Goal: Task Accomplishment & Management: Complete application form

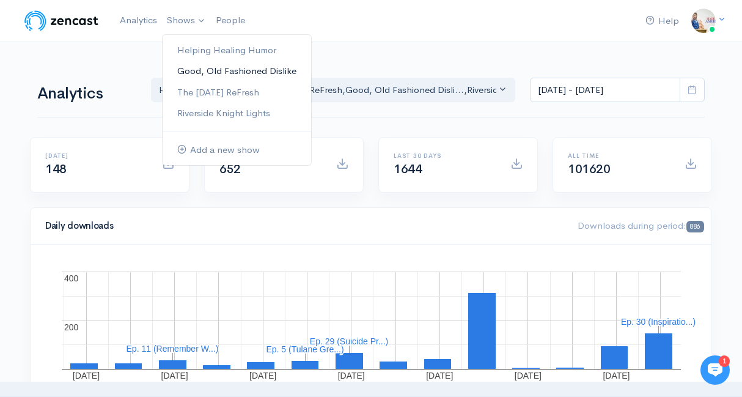
click at [206, 73] on link "Good, Old Fashioned Dislike" at bounding box center [237, 71] width 149 height 21
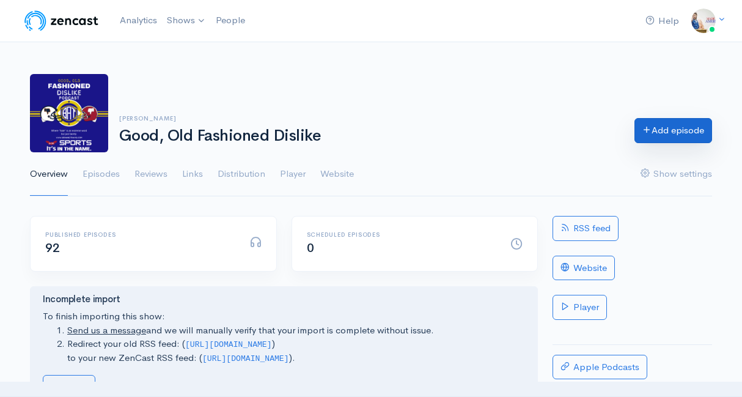
click at [684, 123] on link "Add episode" at bounding box center [673, 130] width 78 height 25
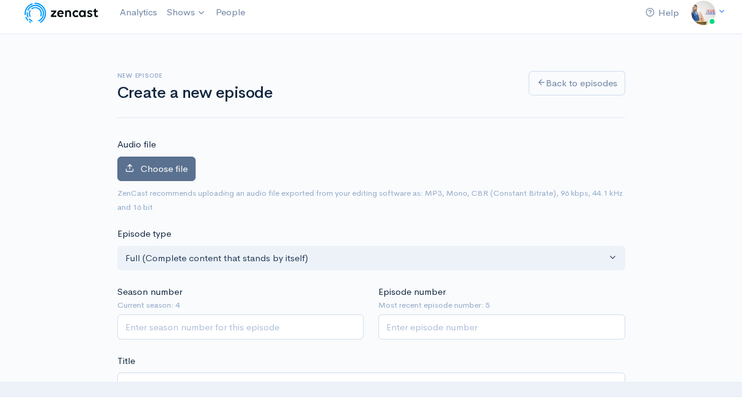
click at [164, 172] on span "Choose file" at bounding box center [164, 169] width 47 height 12
click at [0, 0] on input "Choose file" at bounding box center [0, 0] width 0 height 0
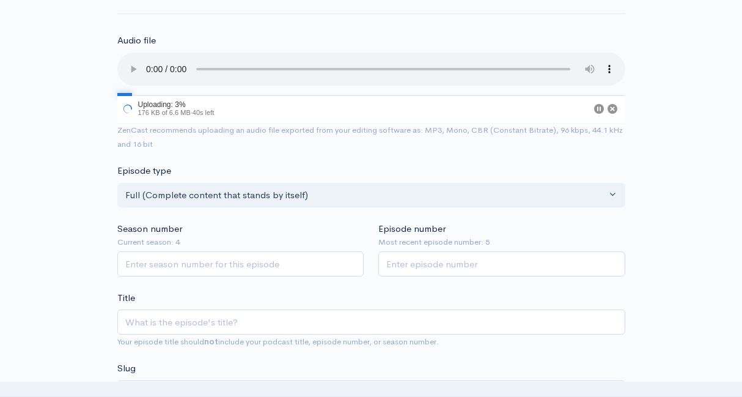
scroll to position [113, 0]
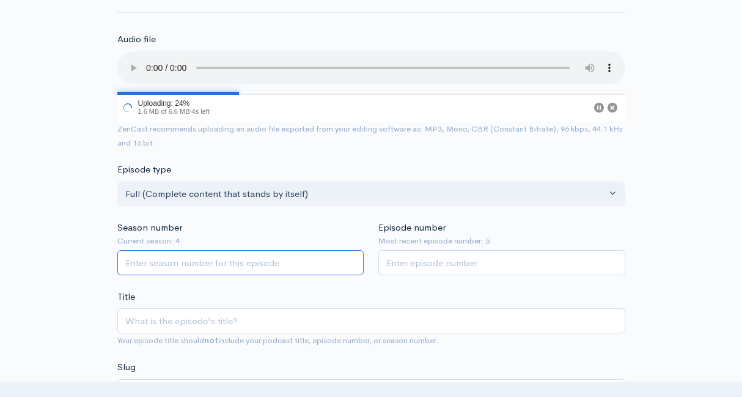
click at [229, 263] on input "Season number" at bounding box center [240, 262] width 247 height 25
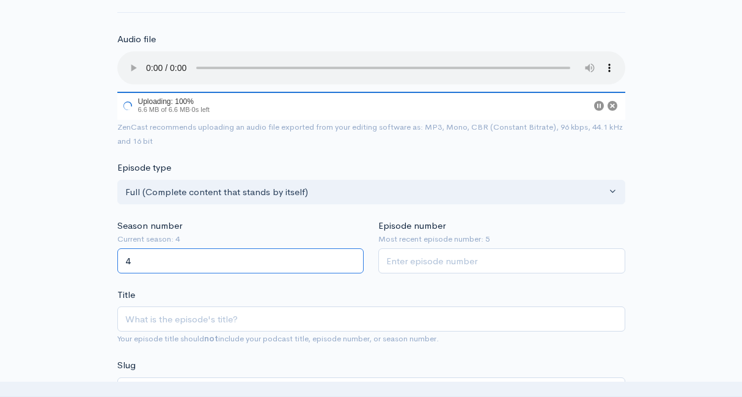
type input "4"
click at [416, 263] on input "Episode number" at bounding box center [501, 260] width 247 height 25
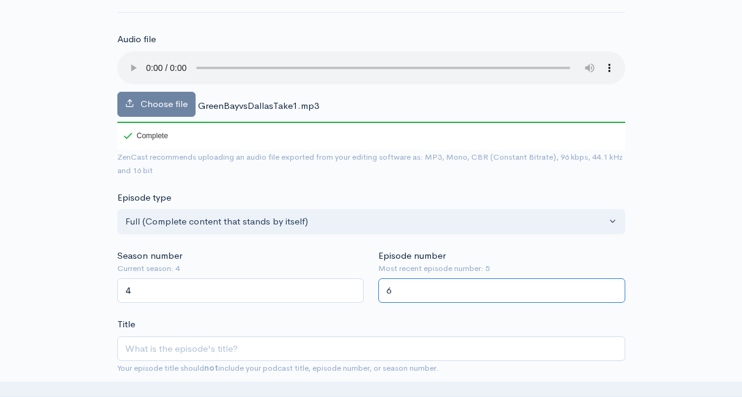
type input "6"
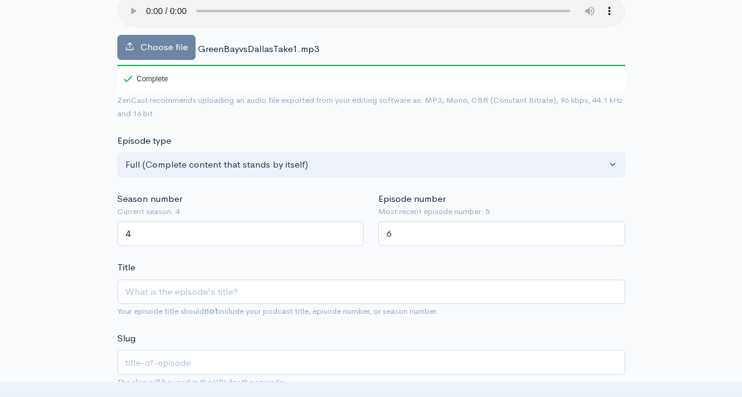
scroll to position [171, 0]
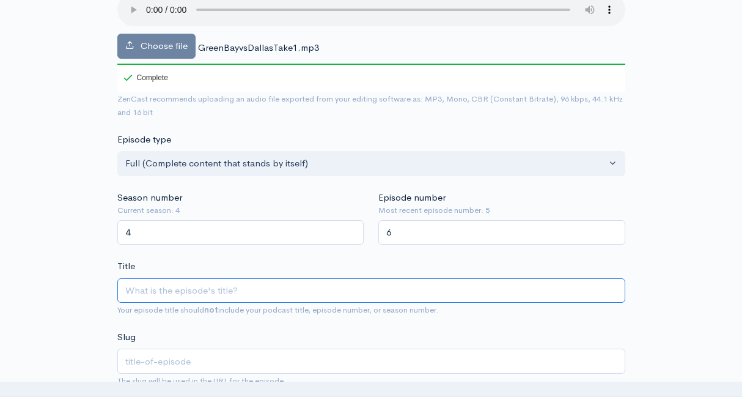
click at [354, 295] on input "Title" at bounding box center [371, 290] width 508 height 25
type input "G"
type input "g"
type input "Gre"
type input "gre"
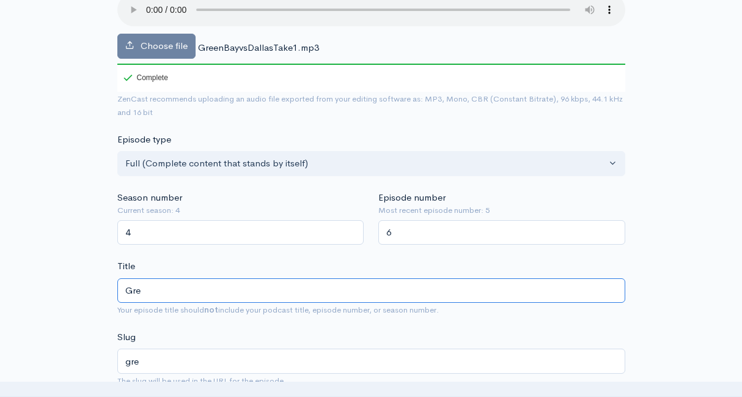
type input "Gree"
type input "gree"
type input "Green"
type input "green"
type input "Green B"
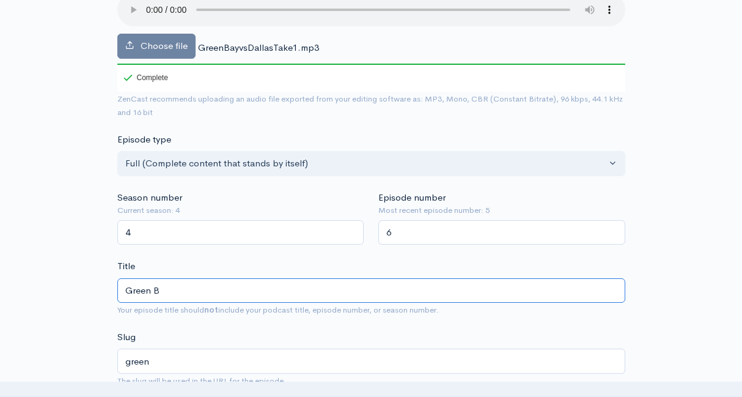
type input "green-b"
type input "[PERSON_NAME]"
type input "green-ba"
type input "Green Bay"
type input "green-bay"
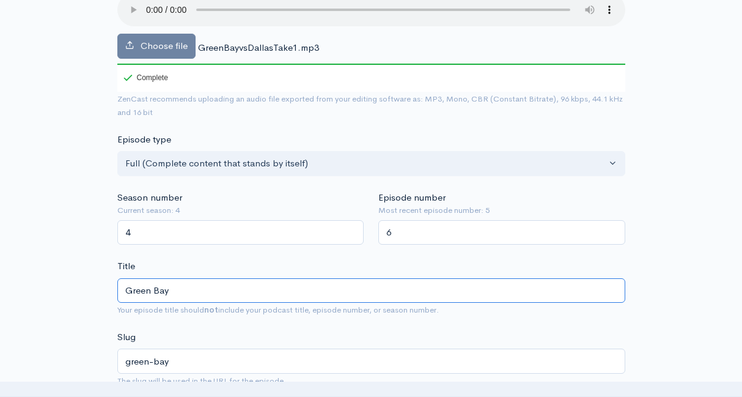
type input "Green Bay P"
type input "green-bay-p"
type input "Green Bay Pa"
type input "green-bay-[GEOGRAPHIC_DATA]"
type input "Green Bay Pac"
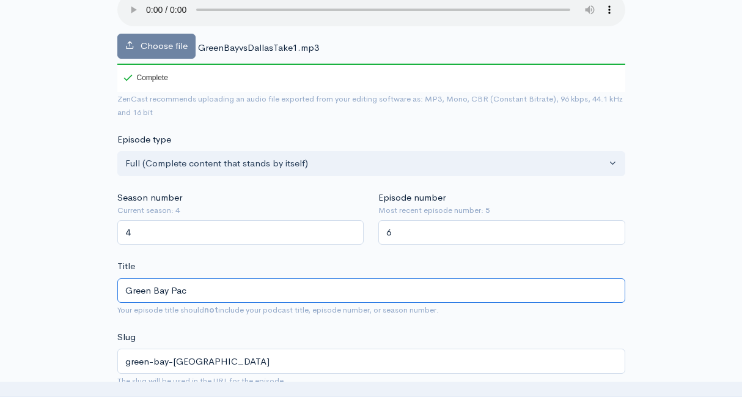
type input "green-bay-pac"
type input "Green Bay Packe"
type input "green-bay-packe"
type input "Green Bay Packer"
type input "green-bay-packer"
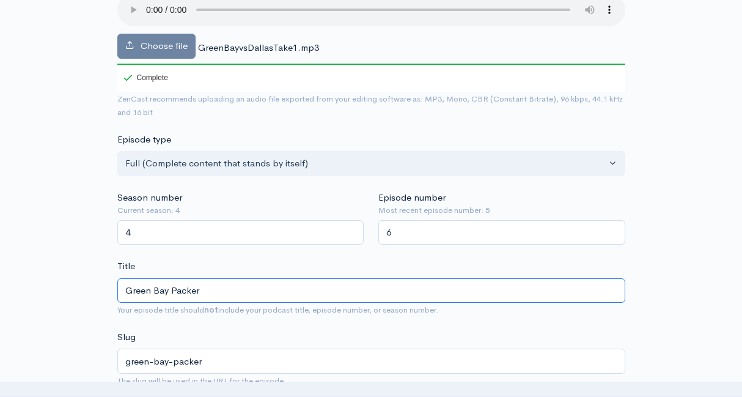
type input "Green Bay Packers"
type input "green-bay-packers"
type input "Green Bay Packers vs"
type input "green-bay-packers-vs"
type input "Green Bay Packers vs. D"
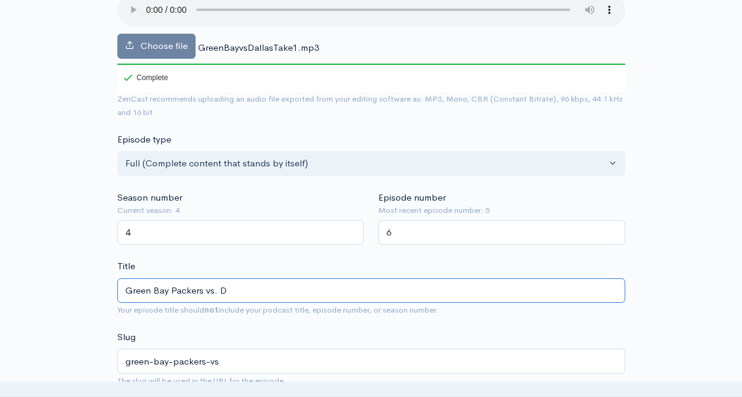
type input "green-bay-packers-vs-d"
type input "Green Bay Packers vs. Da"
type input "green-bay-packers-vs-da"
type input "Green Bay Packers vs. Dal"
type input "green-bay-packers-vs-dal"
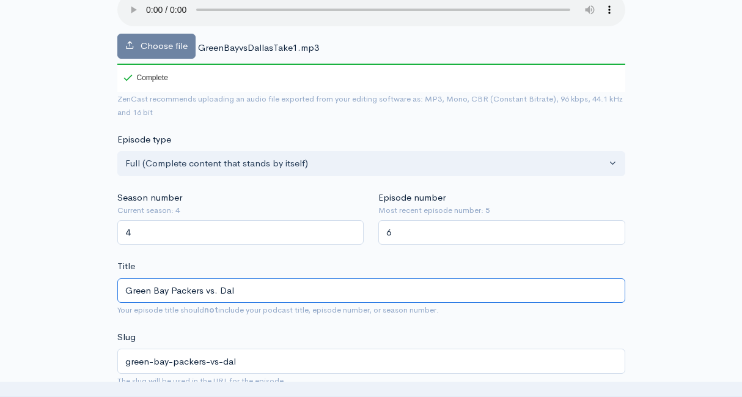
type input "Green Bay Packers vs. Dall"
type input "green-bay-packers-vs-dall"
type input "Green Bay Packers vs. [GEOGRAPHIC_DATA]"
type input "green-bay-packers-vs-[GEOGRAPHIC_DATA]"
type input "Green Bay Packers vs. Dallas C"
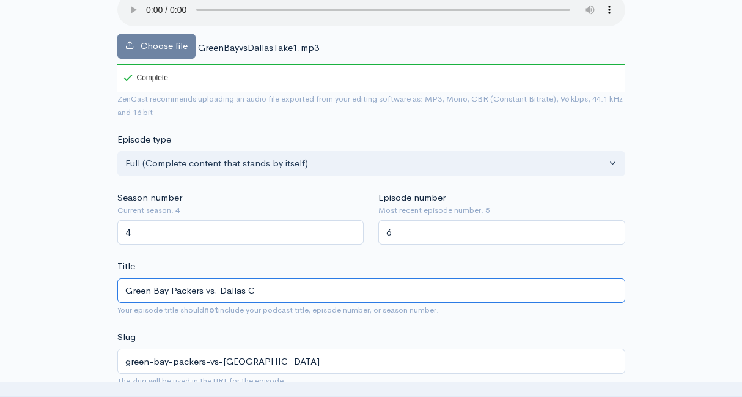
type input "green-bay-packers-vs-[GEOGRAPHIC_DATA]-c"
type input "Green Bay Packers vs. Dallas Cow"
type input "green-bay-packers-vs-[GEOGRAPHIC_DATA]-cow"
type input "Green Bay Packers vs. Dallas Cowb"
type input "green-bay-packers-vs-dallas-cowb"
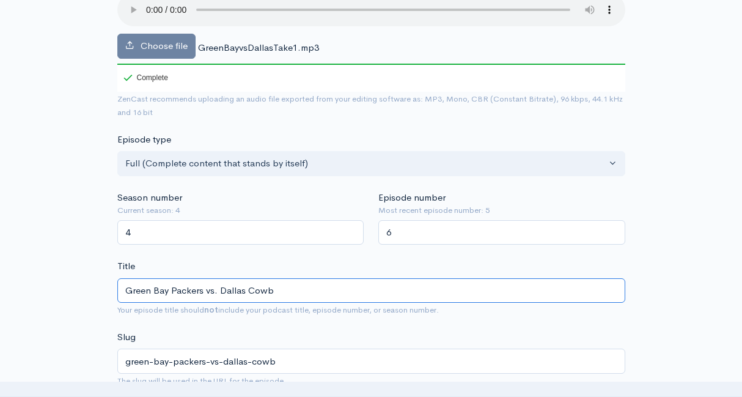
type input "Green Bay Packers vs. Dallas Cowbo"
type input "green-bay-packers-vs-[GEOGRAPHIC_DATA]-cowbo"
type input "Green Bay Packers vs. Dallas Cowboys"
type input "green-bay-packers-vs-dallas-cowboys"
type input "Green Bay Packers vs. Dallas Cowboys"
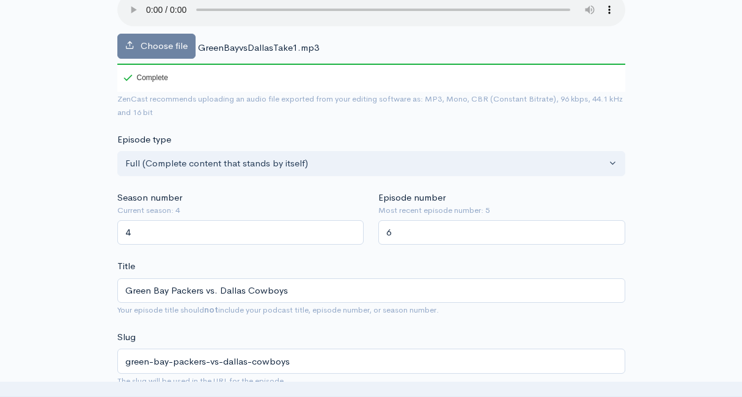
click at [351, 331] on div "Slug green-bay-packers-vs-dallas-cowboys The slug will be used in the URL for t…" at bounding box center [371, 358] width 508 height 57
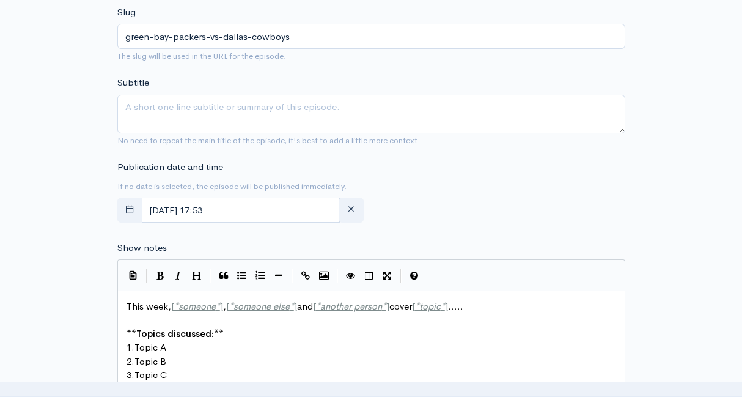
scroll to position [499, 0]
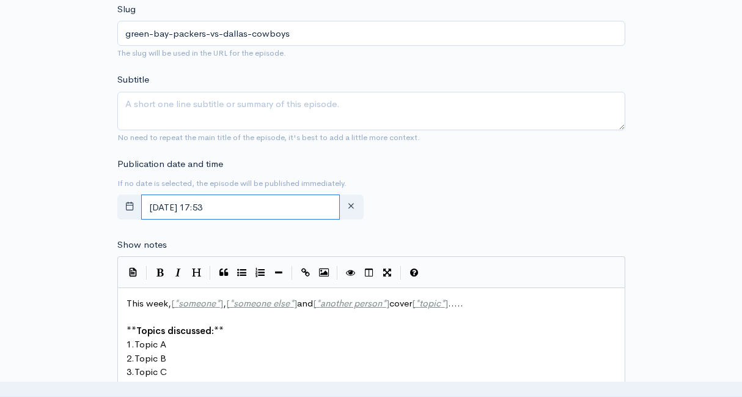
click at [266, 207] on input "[DATE] 17:53" at bounding box center [240, 206] width 199 height 25
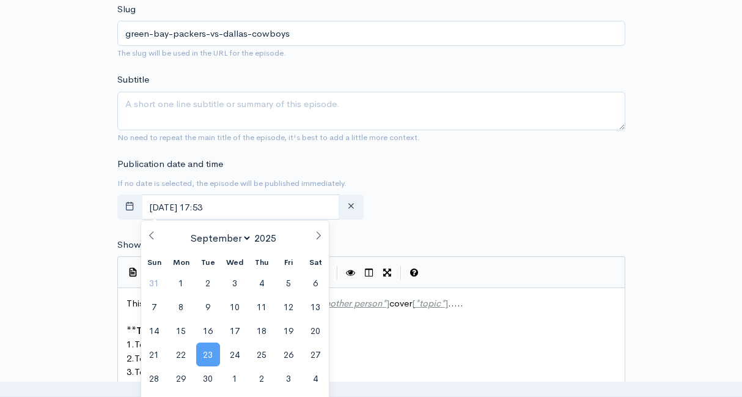
click at [210, 361] on span "23" at bounding box center [208, 354] width 24 height 24
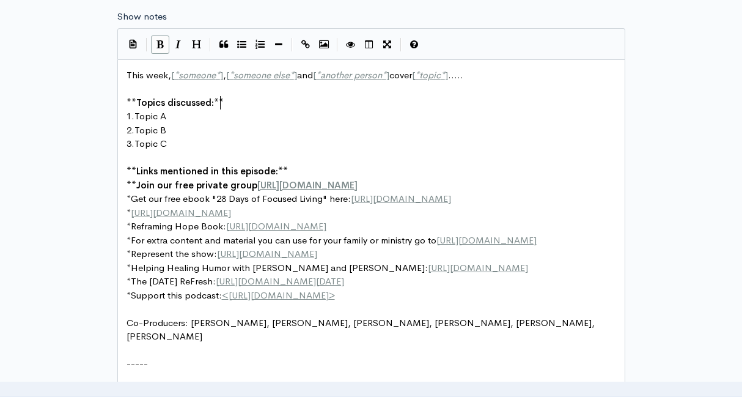
scroll to position [4, 0]
click at [442, 108] on pre "** Topics discussed: **" at bounding box center [371, 103] width 494 height 14
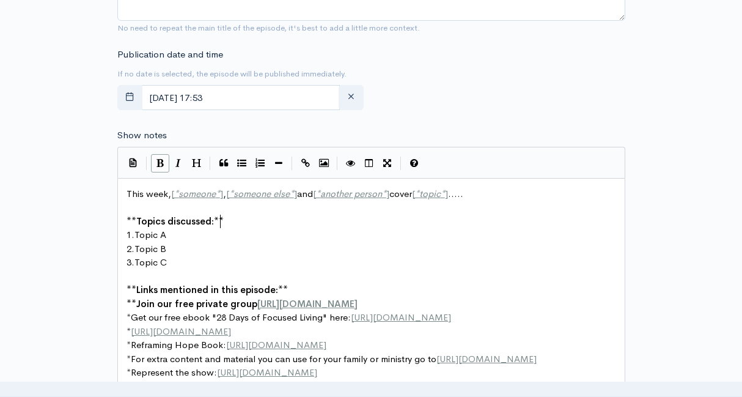
scroll to position [603, 0]
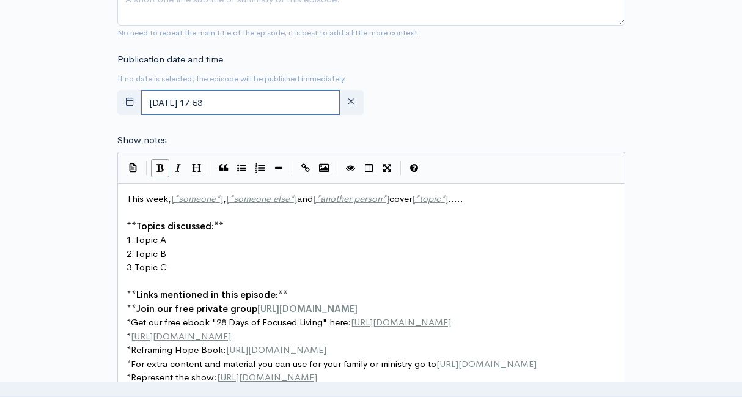
click at [279, 108] on input "[DATE] 17:53" at bounding box center [240, 102] width 199 height 25
click at [444, 139] on div "Show notes | | | | | xxxxxxxxxx This week, [ * someone * ] , [ * someone else *…" at bounding box center [371, 363] width 508 height 460
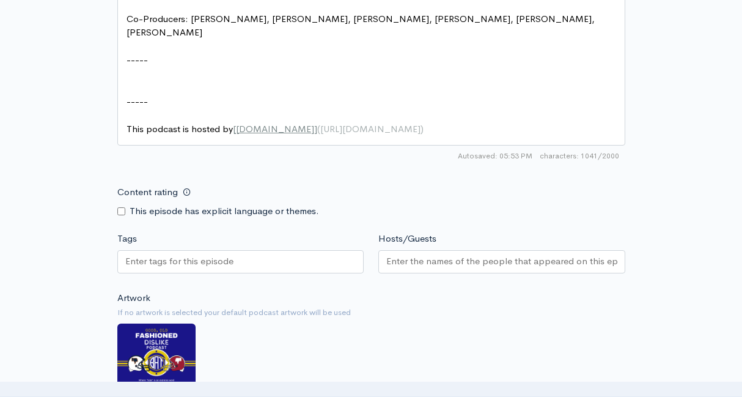
scroll to position [1036, 0]
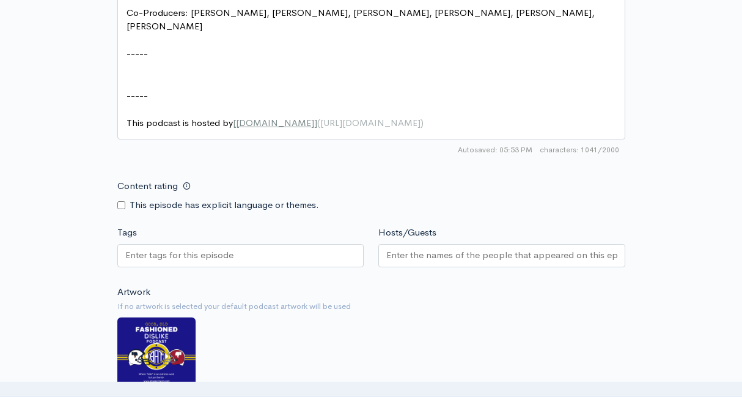
click at [417, 252] on input "Hosts/Guests" at bounding box center [501, 255] width 231 height 14
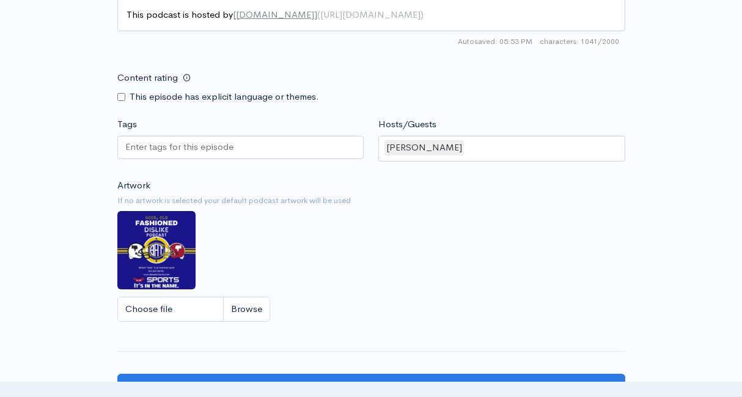
scroll to position [1146, 0]
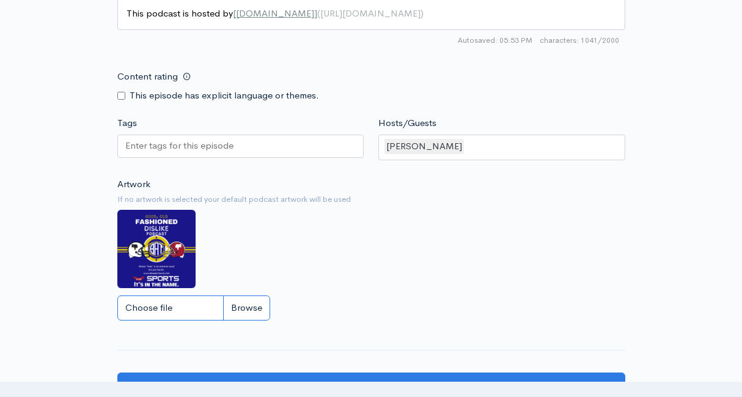
click at [177, 310] on input "Choose file" at bounding box center [193, 307] width 153 height 25
type input "C:\fakepath\Blue and Red Helmet Classic Maximalist Sports Football Poster.png"
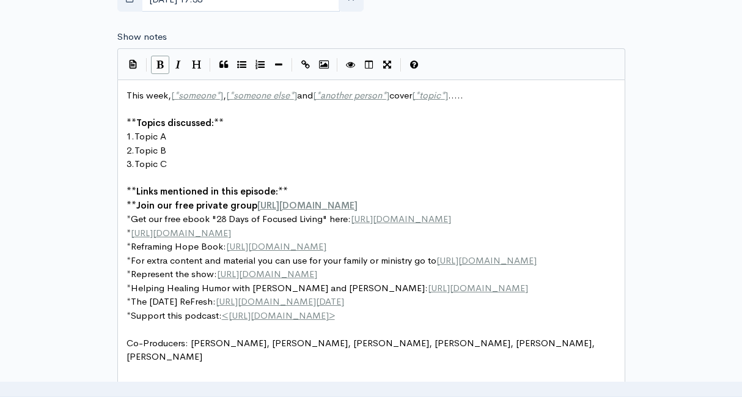
scroll to position [677, 0]
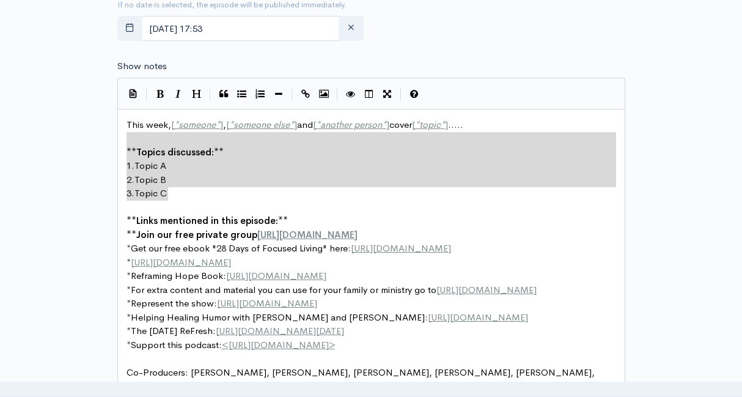
type textarea "This week, [*someone*], [*someone else*] and [*another person*] cover [*topic*]…"
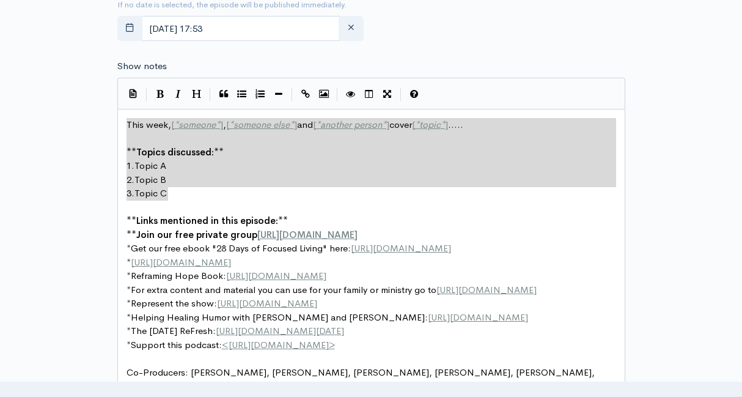
drag, startPoint x: 179, startPoint y: 196, endPoint x: 106, endPoint y: 118, distance: 106.8
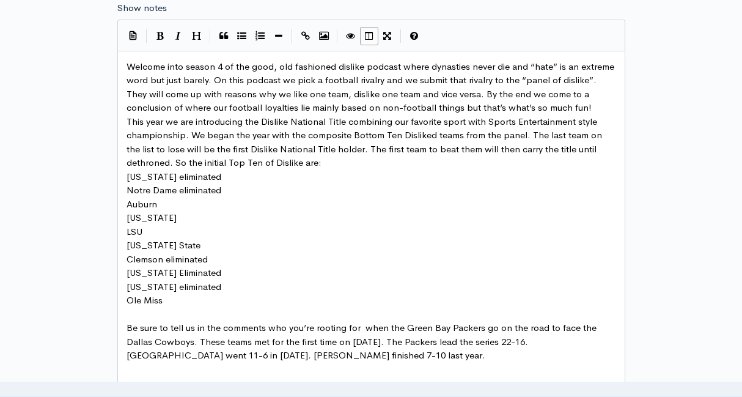
scroll to position [736, 0]
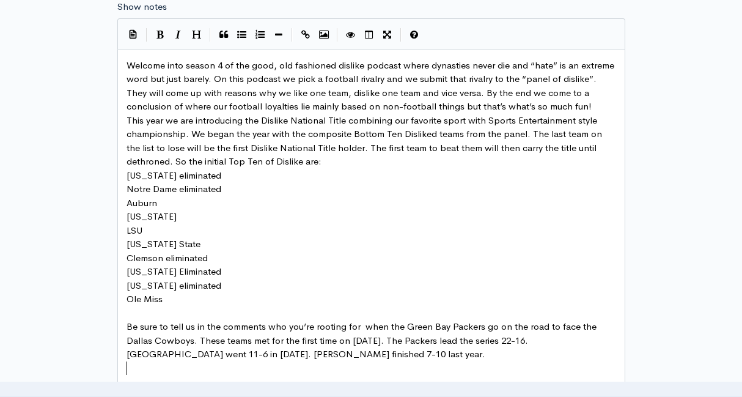
click at [216, 77] on span "Welcome into season 4 of the good, old fashioned dislike podcast where dynastie…" at bounding box center [372, 85] width 490 height 53
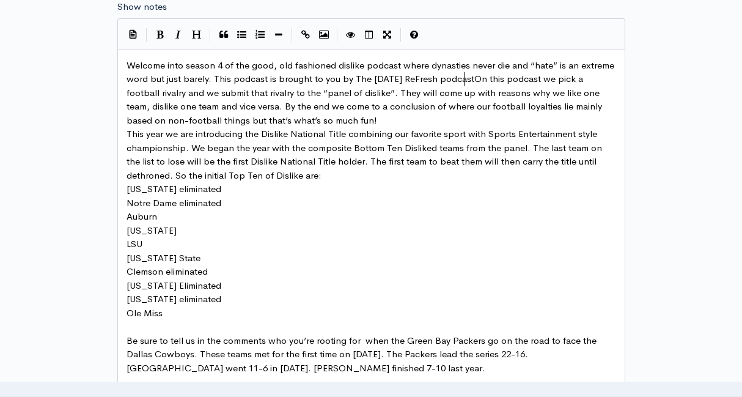
scroll to position [4, 251]
type textarea "This podcast is brought to you by The [DATE] ReFresh podcast!"
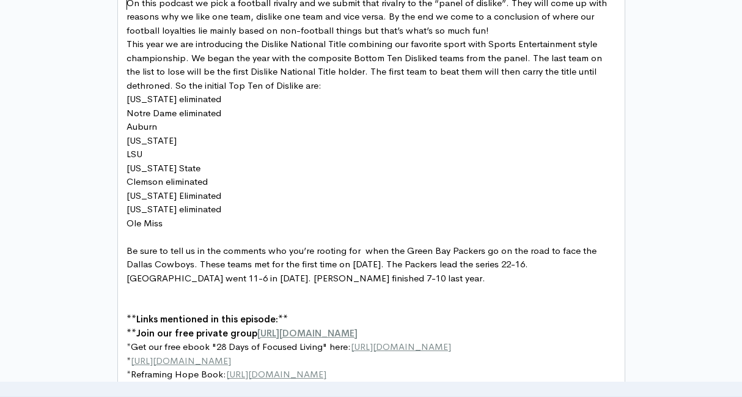
scroll to position [827, 0]
click at [167, 127] on pre "Auburn" at bounding box center [371, 126] width 494 height 14
type textarea "eliminated"
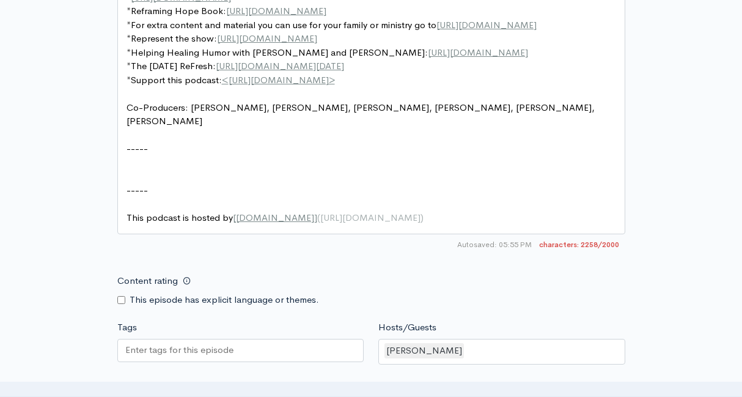
scroll to position [1176, 0]
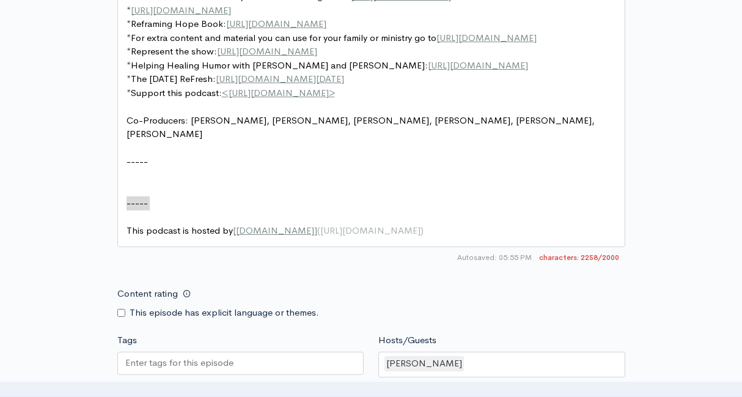
type textarea "-----"
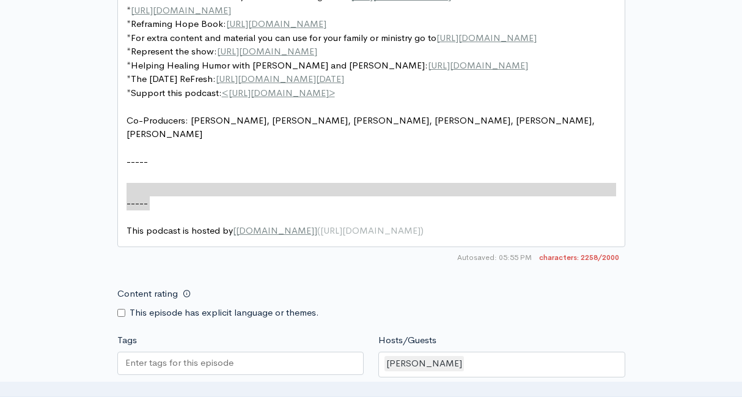
drag, startPoint x: 160, startPoint y: 209, endPoint x: 97, endPoint y: 188, distance: 66.3
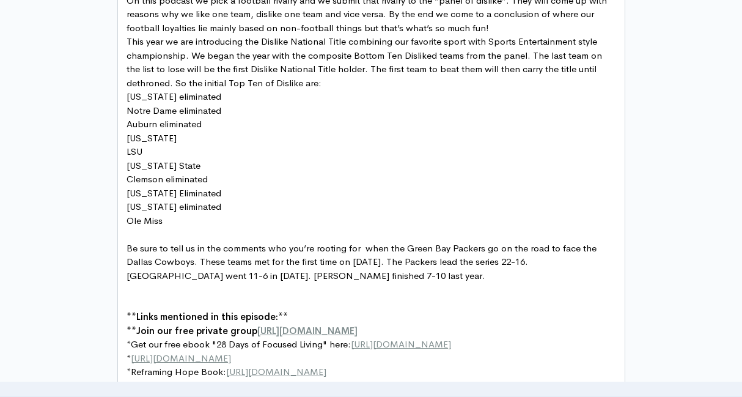
scroll to position [830, 0]
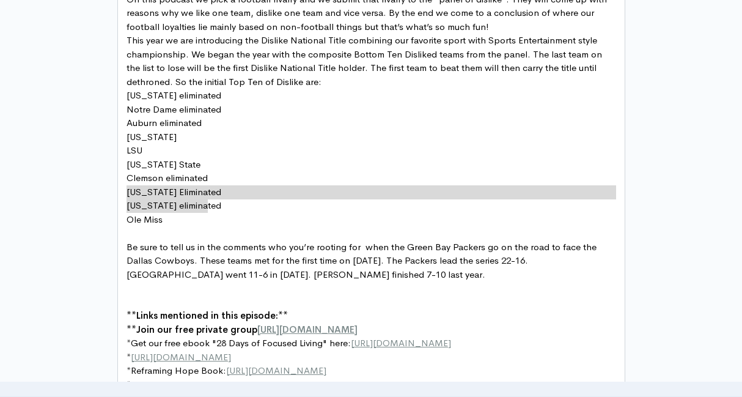
type textarea "Clemson eliminated [US_STATE] Eliminated [US_STATE] eliminated"
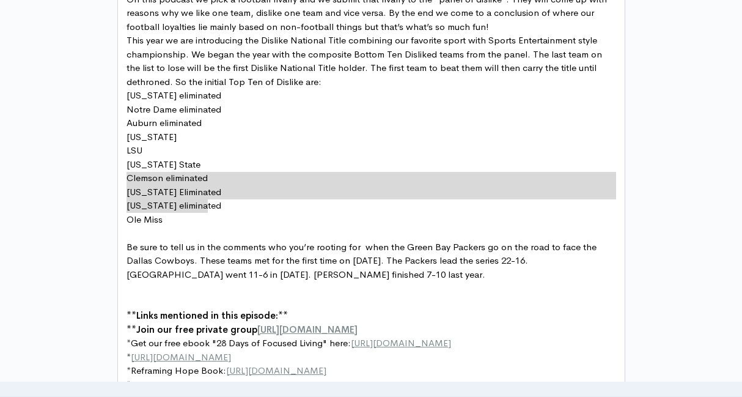
drag, startPoint x: 211, startPoint y: 204, endPoint x: 120, endPoint y: 182, distance: 93.7
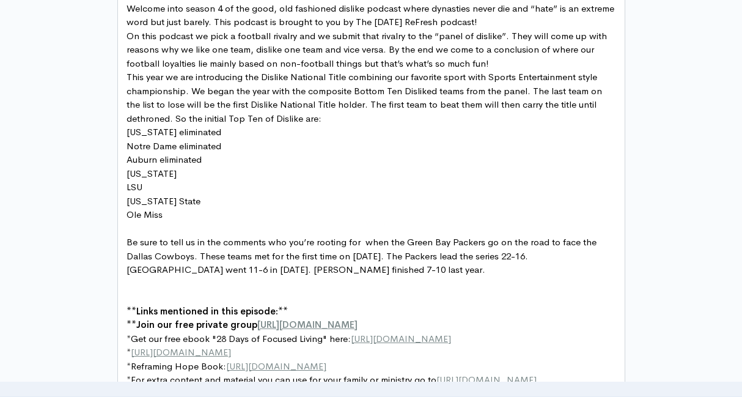
scroll to position [792, 0]
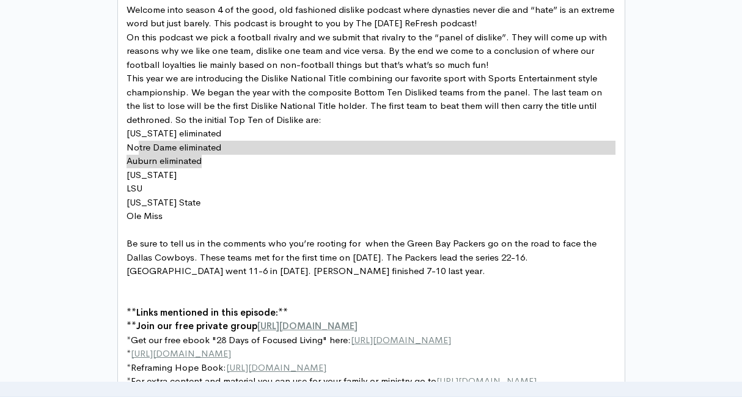
type textarea "[US_STATE] eliminated Notre Dame eliminated Auburn eliminated"
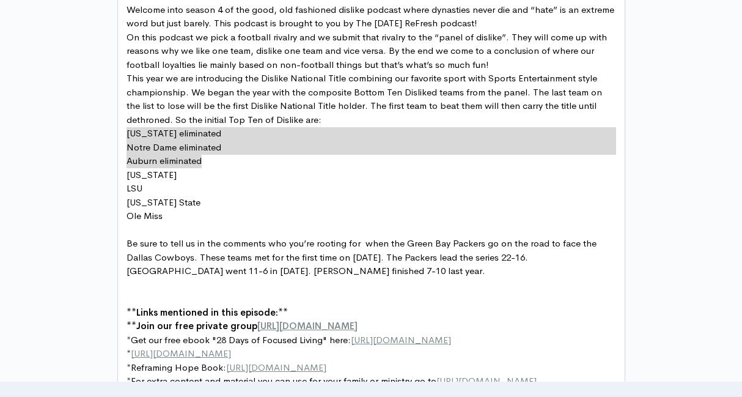
drag, startPoint x: 209, startPoint y: 159, endPoint x: 118, endPoint y: 136, distance: 94.0
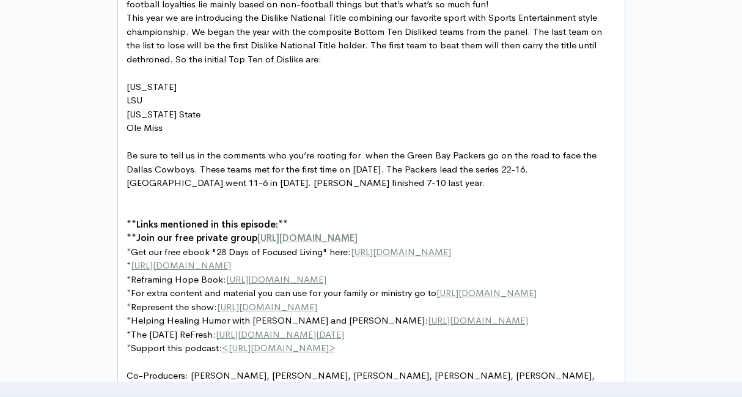
scroll to position [843, 0]
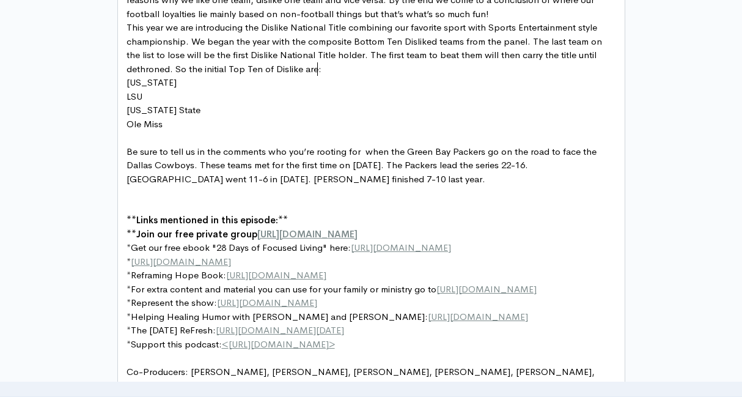
click at [125, 150] on pre "Be sure to tell us in the comments who you’re rooting for when the Green Bay Pa…" at bounding box center [371, 166] width 494 height 42
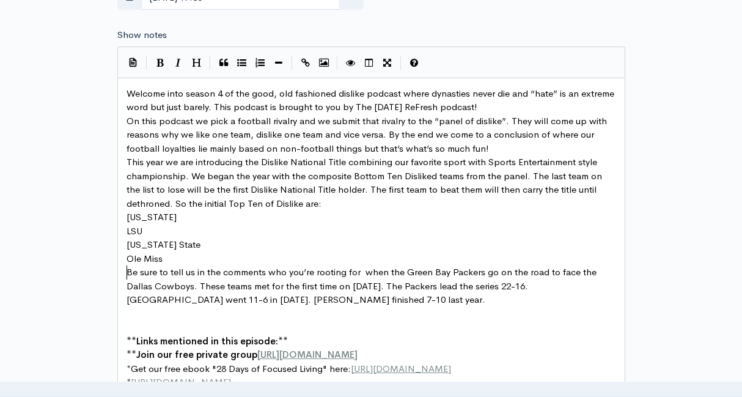
scroll to position [718, 0]
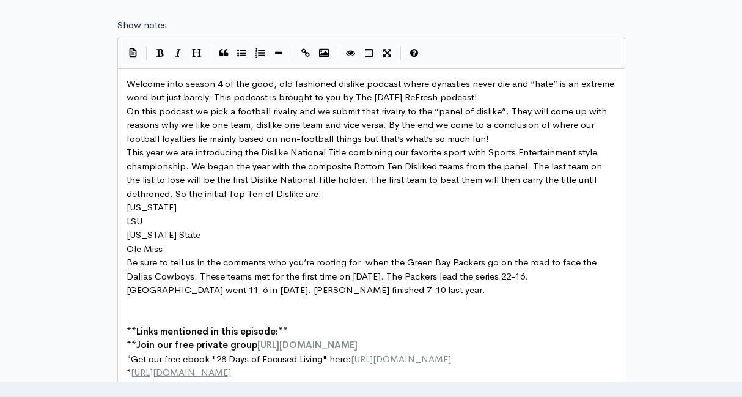
click at [211, 96] on span "Welcome into season 4 of the good, old fashioned dislike podcast where dynastie…" at bounding box center [372, 91] width 490 height 26
type textarea "Welcome into season 4 of the good, old fashioned dislike podcast where dynastie…"
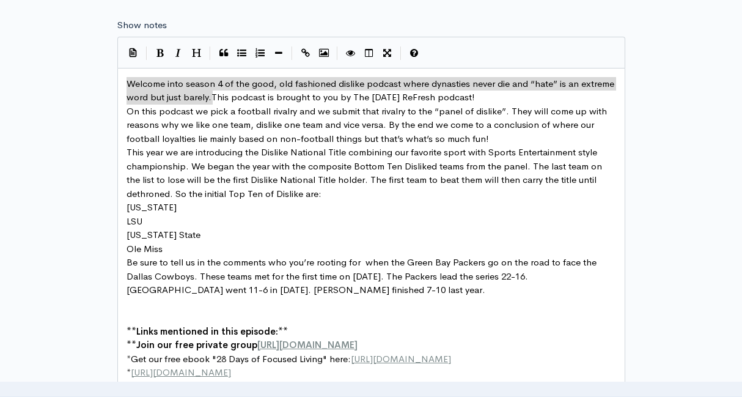
drag, startPoint x: 211, startPoint y: 96, endPoint x: 115, endPoint y: 77, distance: 98.4
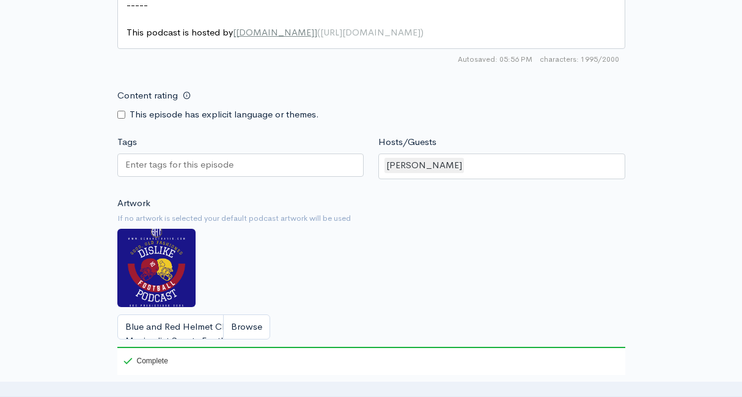
scroll to position [1267, 0]
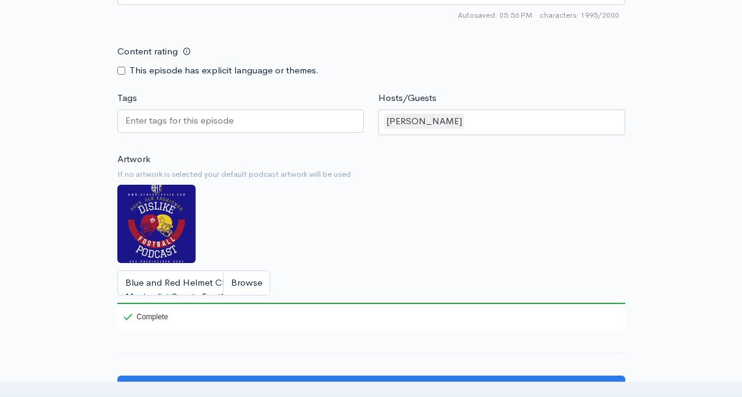
click at [233, 119] on input "Tags" at bounding box center [180, 121] width 110 height 14
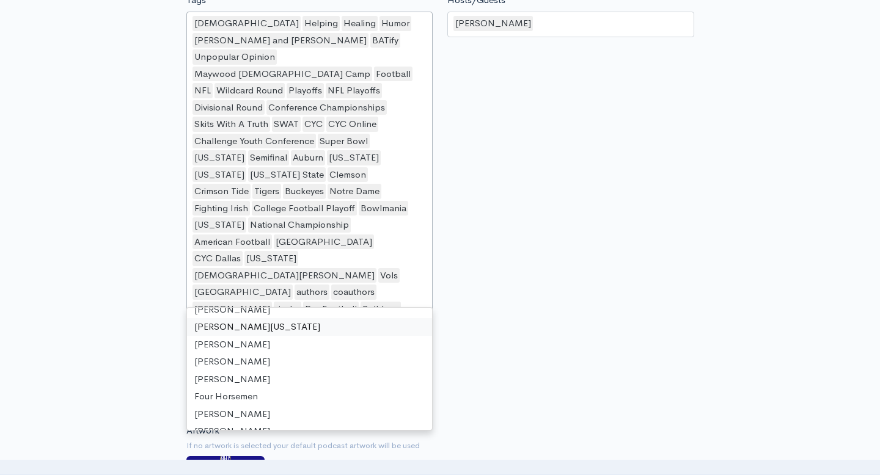
scroll to position [16934, 0]
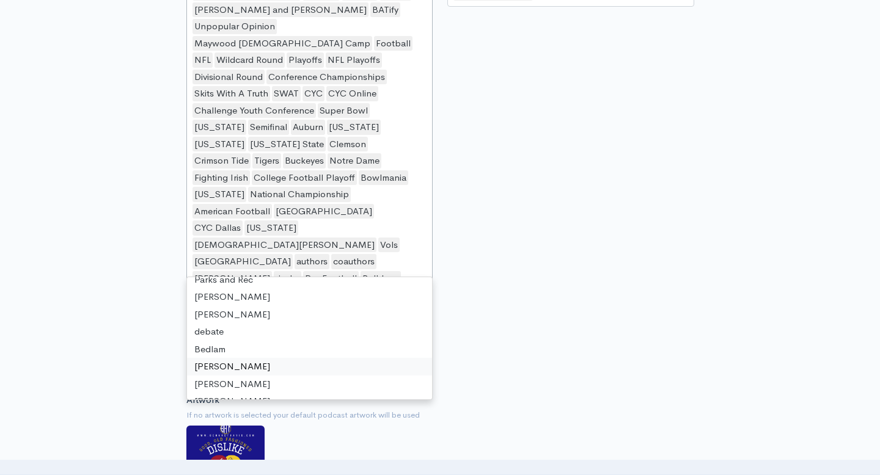
scroll to position [1396, 0]
click at [477, 392] on div "Artwork If no artwork is selected your default podcast artwork will be used Blu…" at bounding box center [440, 481] width 508 height 178
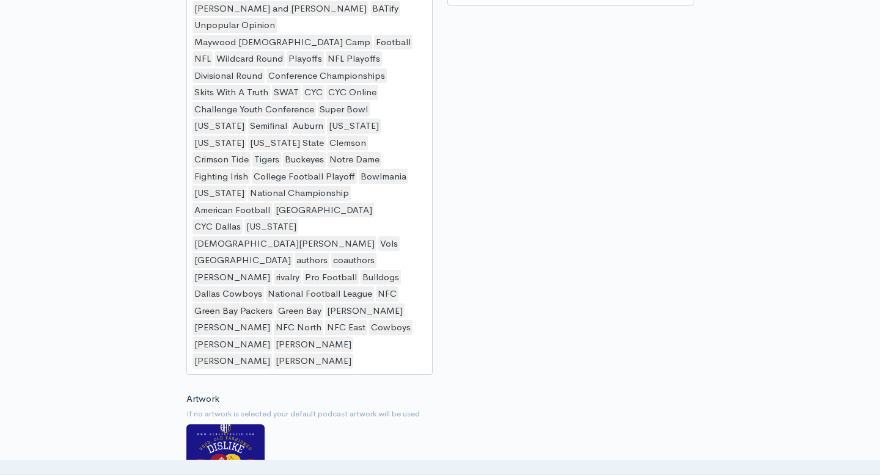
click at [336, 266] on div "Christian Helping Healing Humor Ben and Travis BATify Unpopular Opinion Maywood…" at bounding box center [309, 177] width 247 height 395
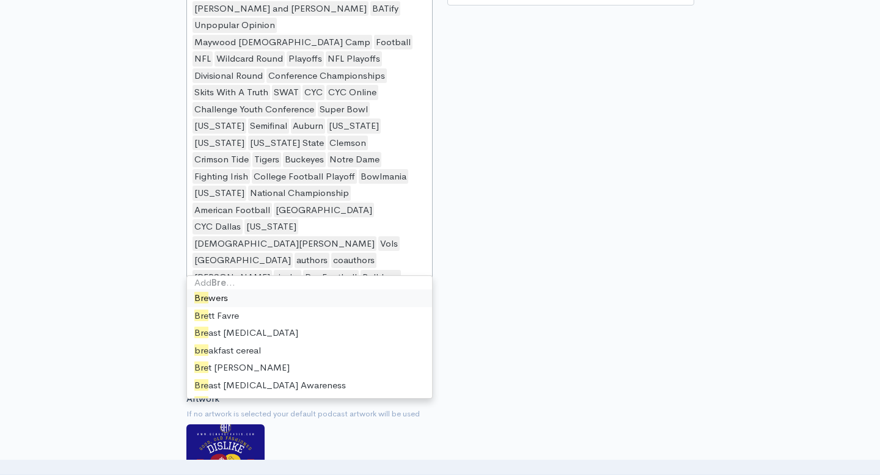
type input "Brett"
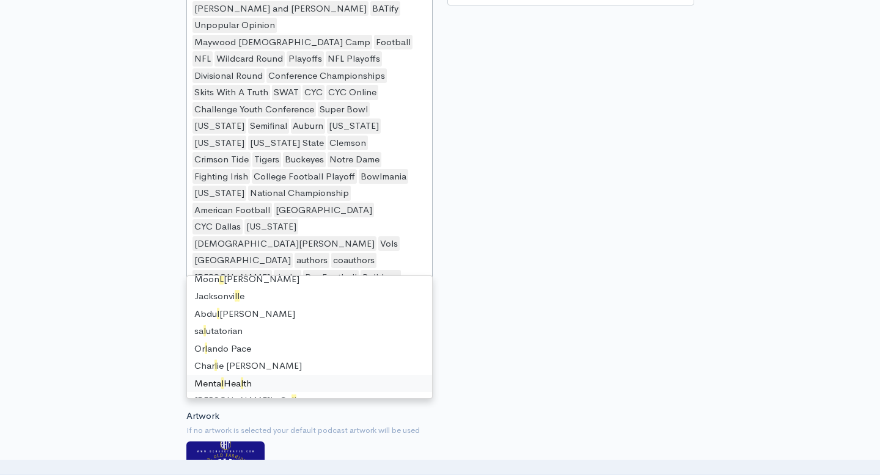
scroll to position [0, 0]
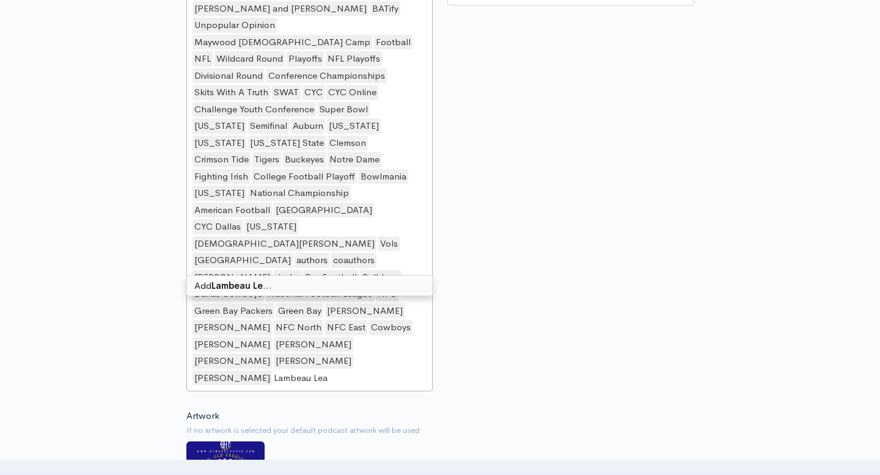
type input "Lambeau Leap"
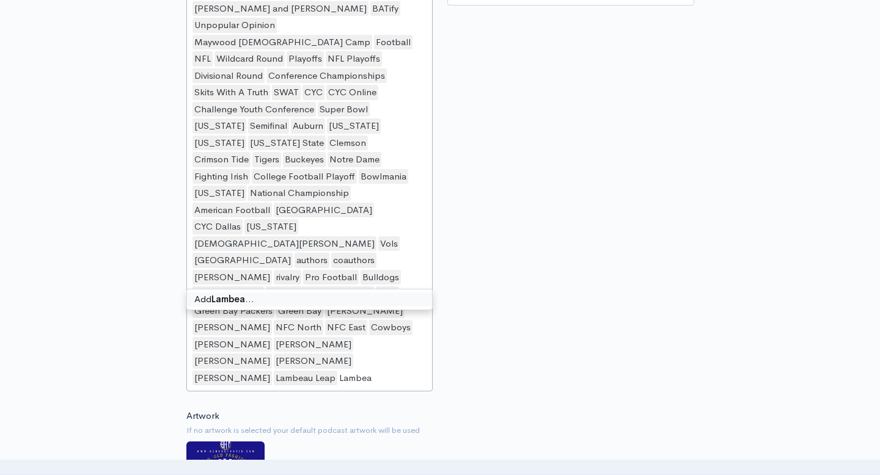
type input "Lambeau"
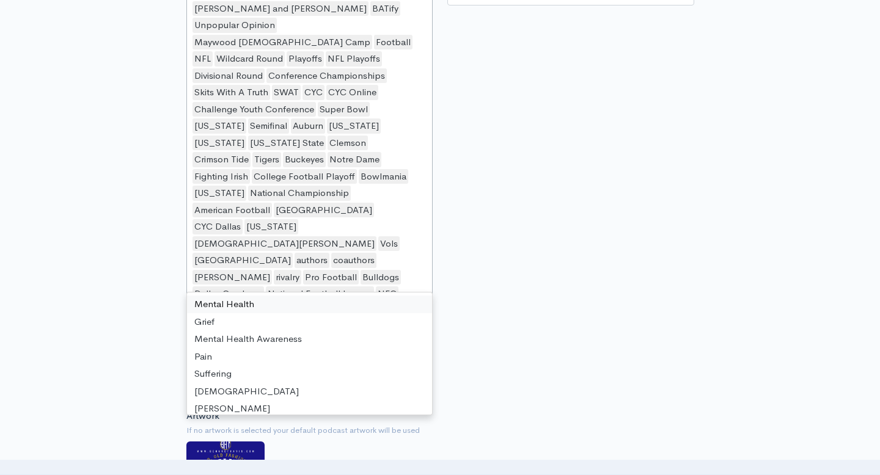
scroll to position [1414, 0]
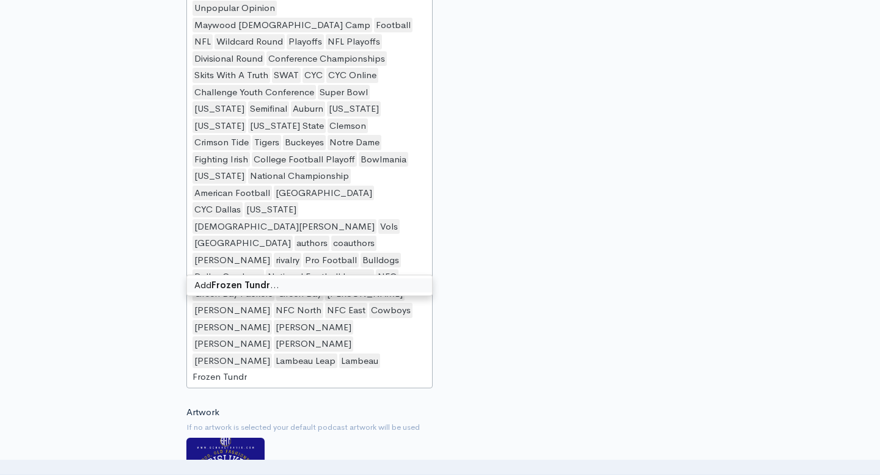
type input "Frozen Tundra"
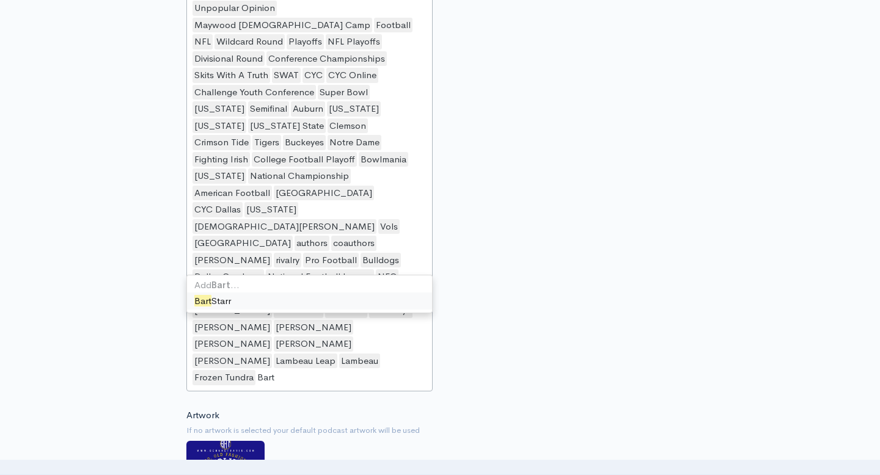
type input "Bart S"
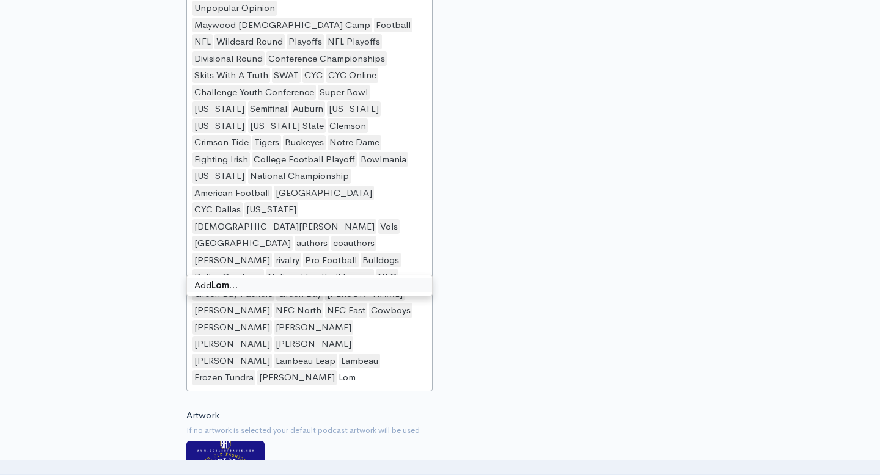
scroll to position [0, 0]
type input "[PERSON_NAME]"
click at [526, 226] on div "Hosts/Guests Travis Creasy Travis Creasy Ben Hayes Will Myhan Michael Whitworth…" at bounding box center [571, 170] width 262 height 452
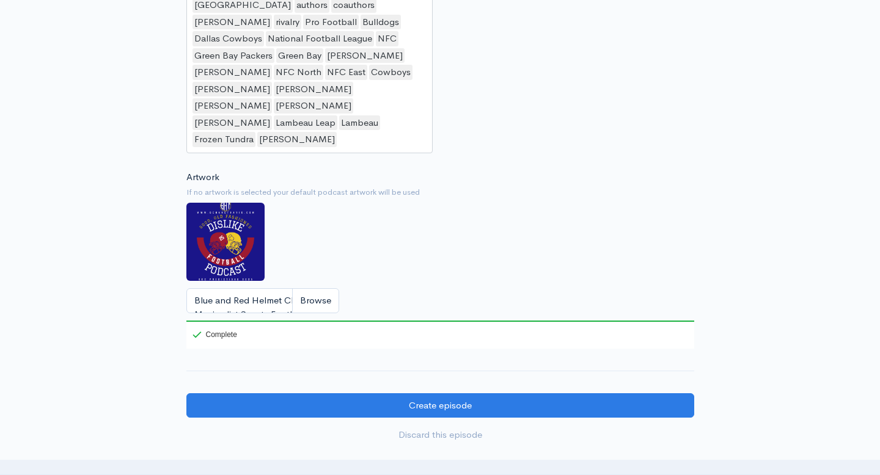
scroll to position [1680, 0]
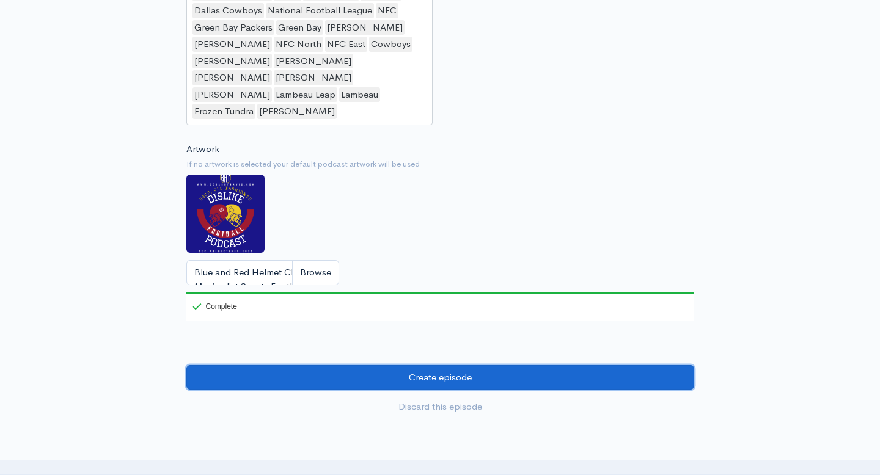
click at [491, 365] on input "Create episode" at bounding box center [440, 377] width 508 height 25
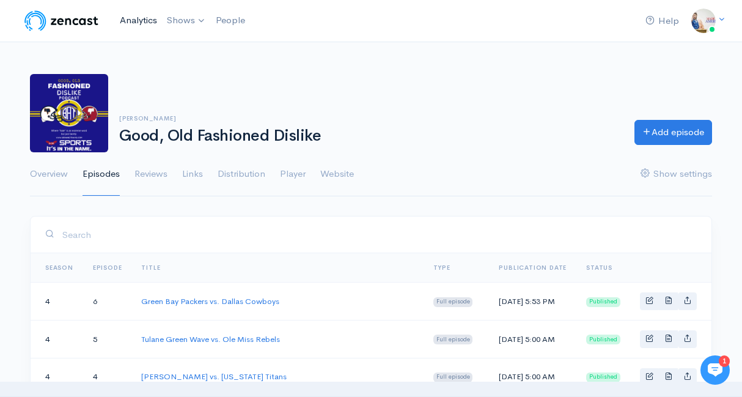
click at [150, 15] on link "Analytics" at bounding box center [138, 20] width 47 height 26
